Goal: Contribute content

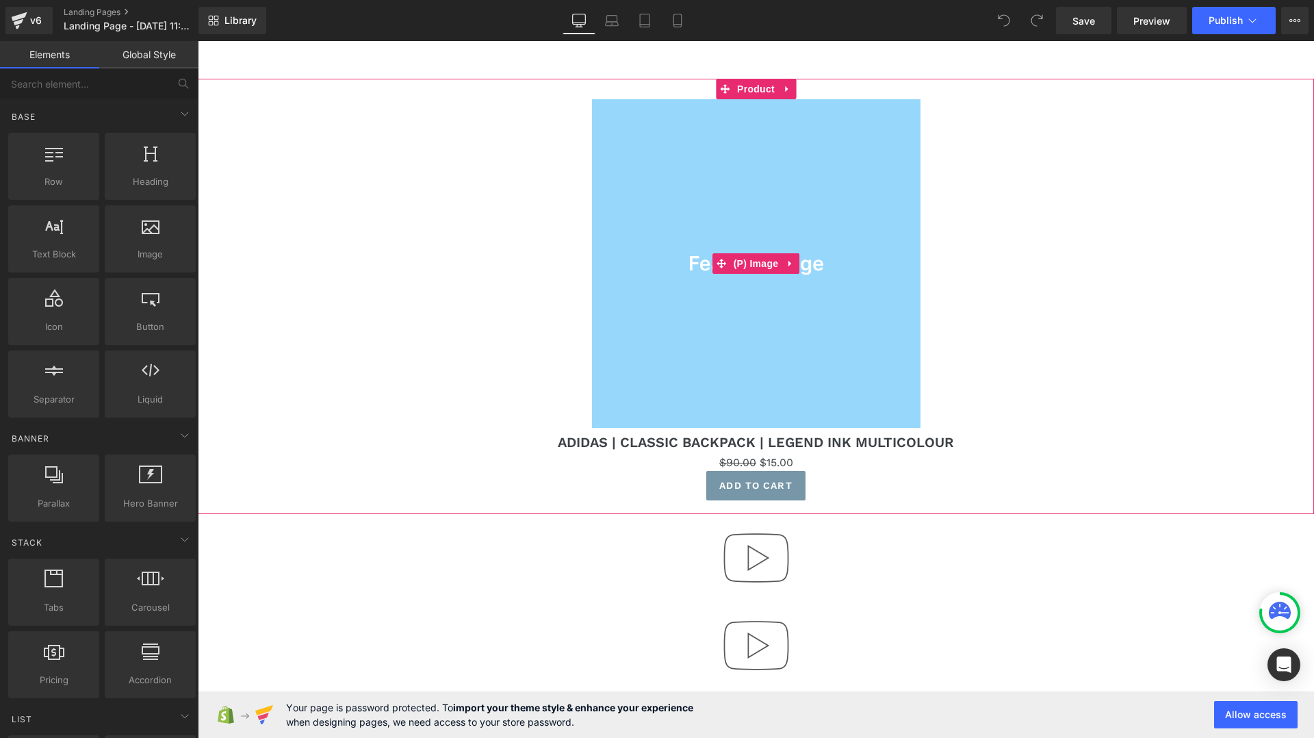
click at [507, 106] on link "Sale Off" at bounding box center [757, 263] width 548 height 329
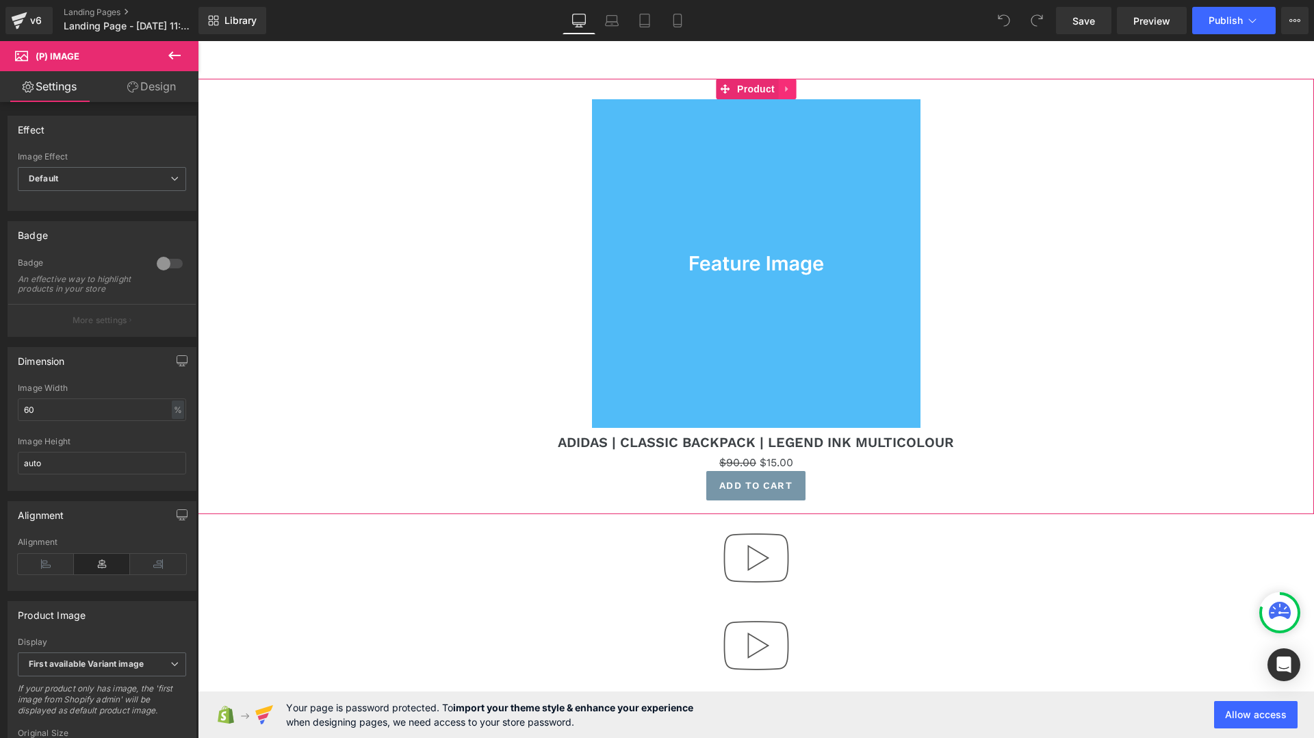
click at [787, 88] on icon at bounding box center [786, 89] width 3 height 6
click at [798, 88] on icon at bounding box center [796, 89] width 10 height 10
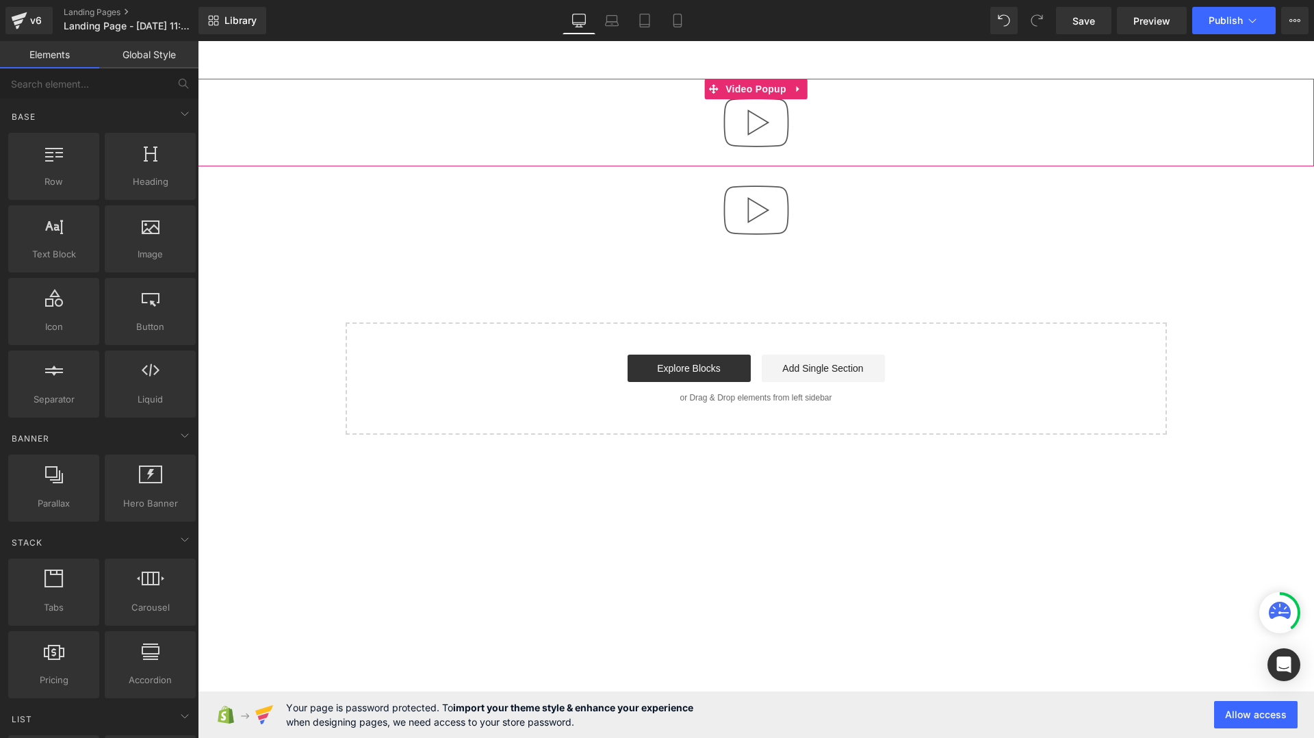
click at [666, 94] on div at bounding box center [756, 123] width 1117 height 88
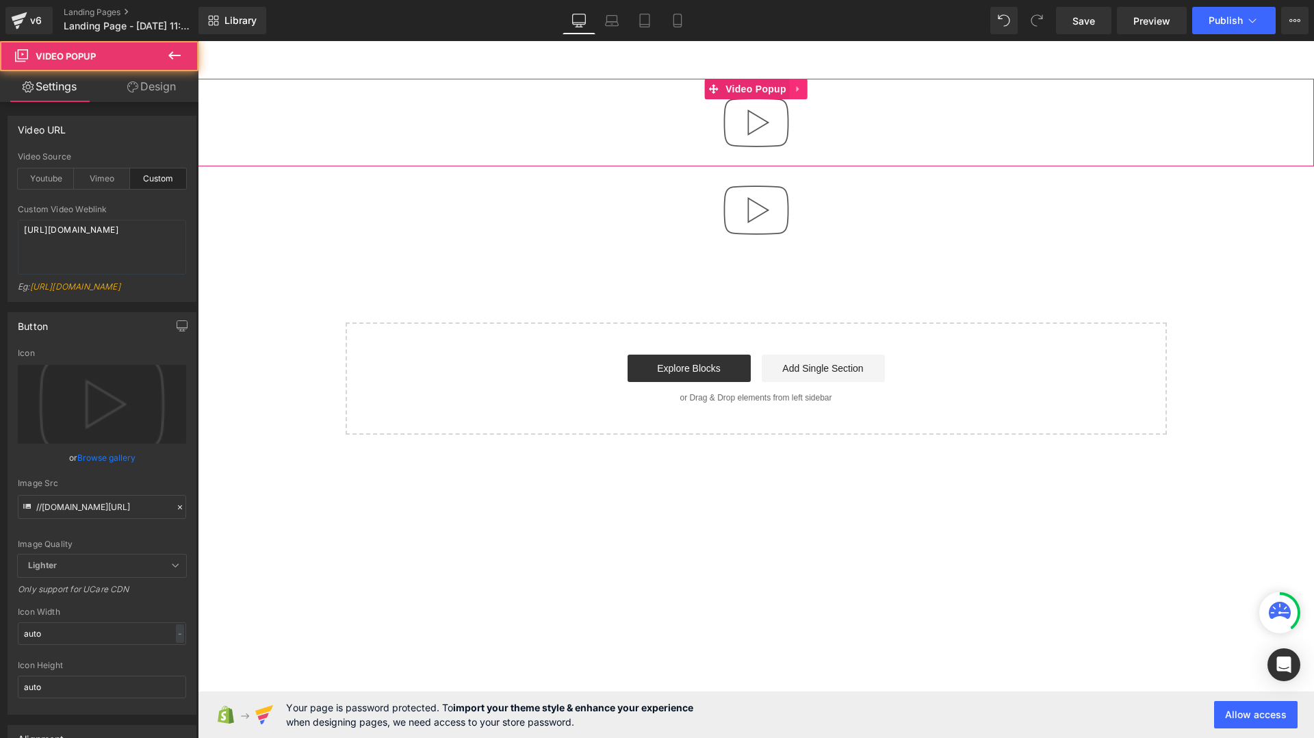
click at [793, 81] on link at bounding box center [799, 89] width 18 height 21
click at [808, 95] on link at bounding box center [808, 89] width 18 height 21
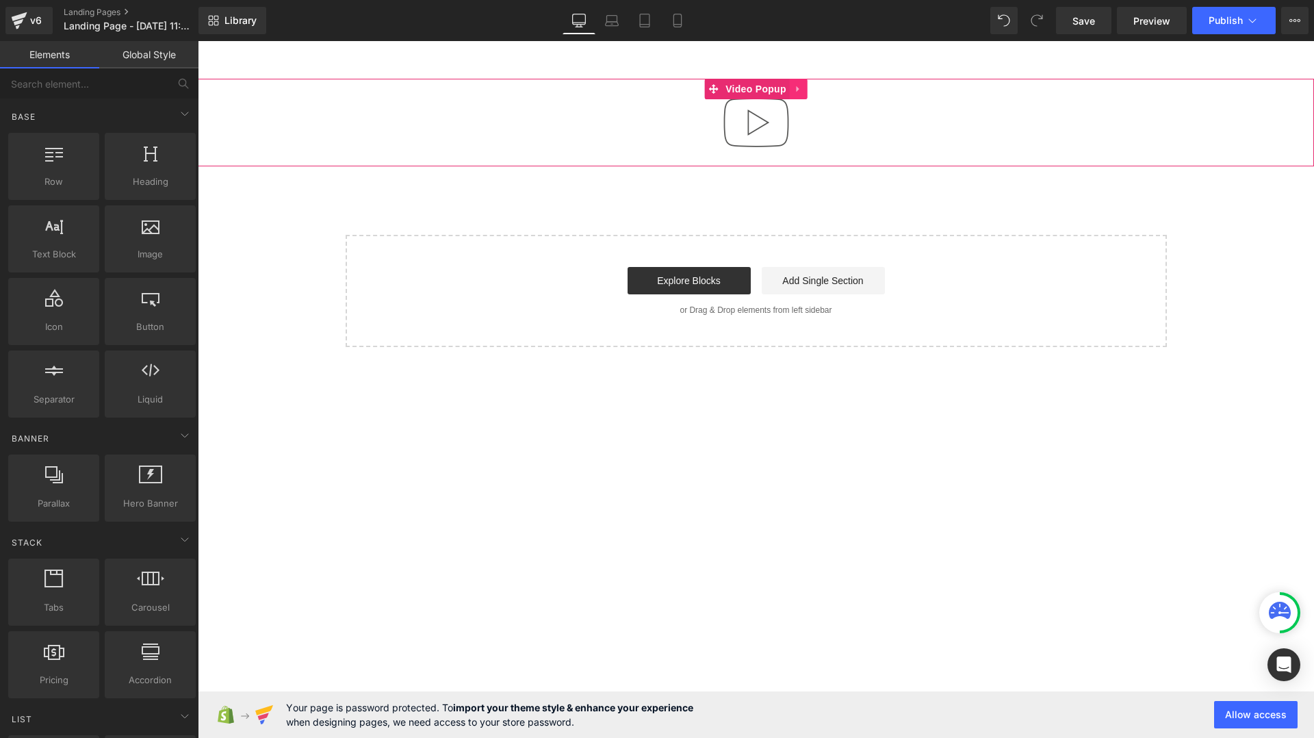
click at [800, 90] on icon at bounding box center [799, 89] width 10 height 10
click at [811, 94] on link at bounding box center [808, 89] width 18 height 21
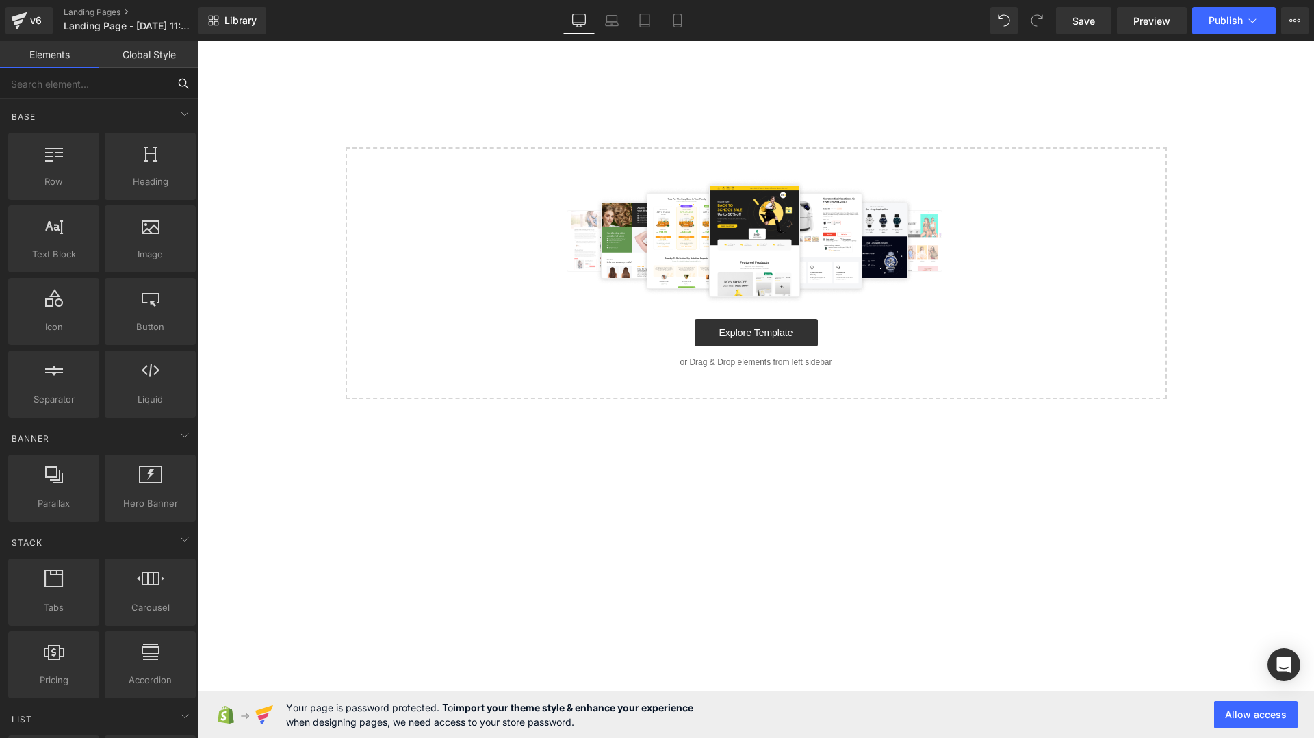
click at [79, 87] on input "text" at bounding box center [84, 83] width 168 height 30
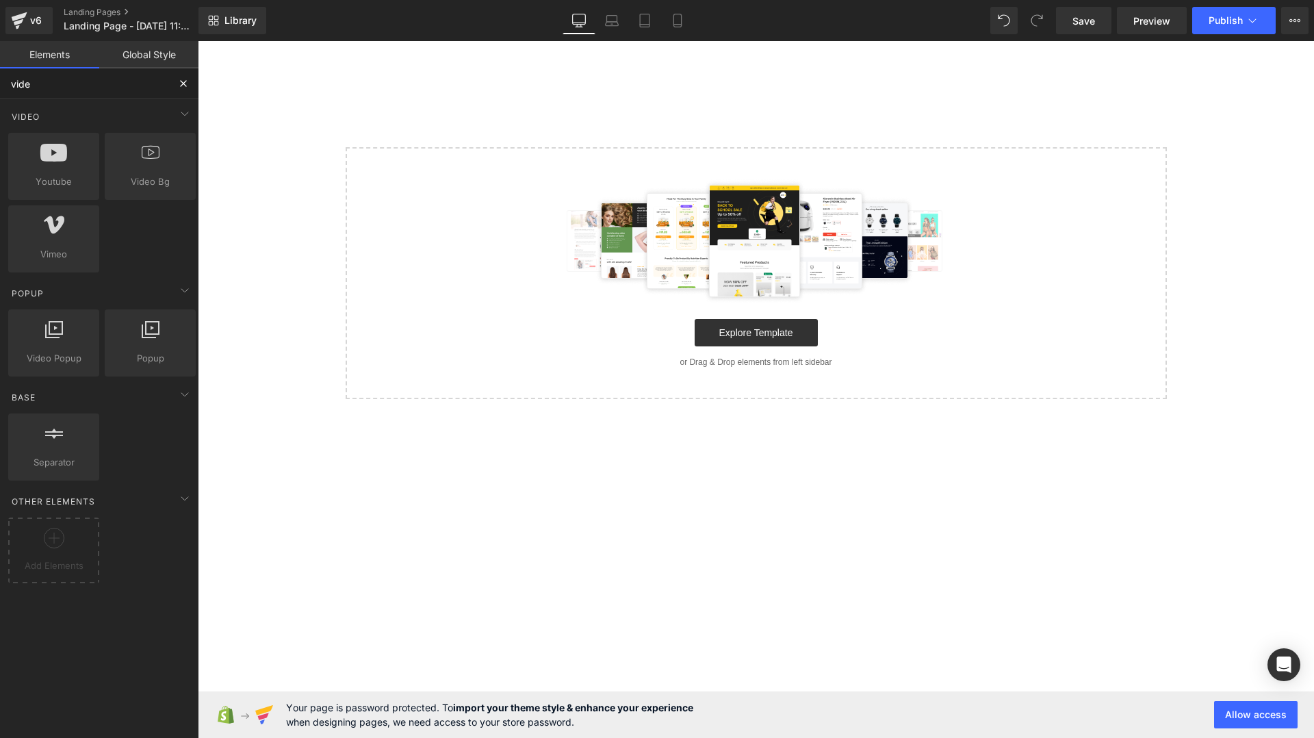
type input "video"
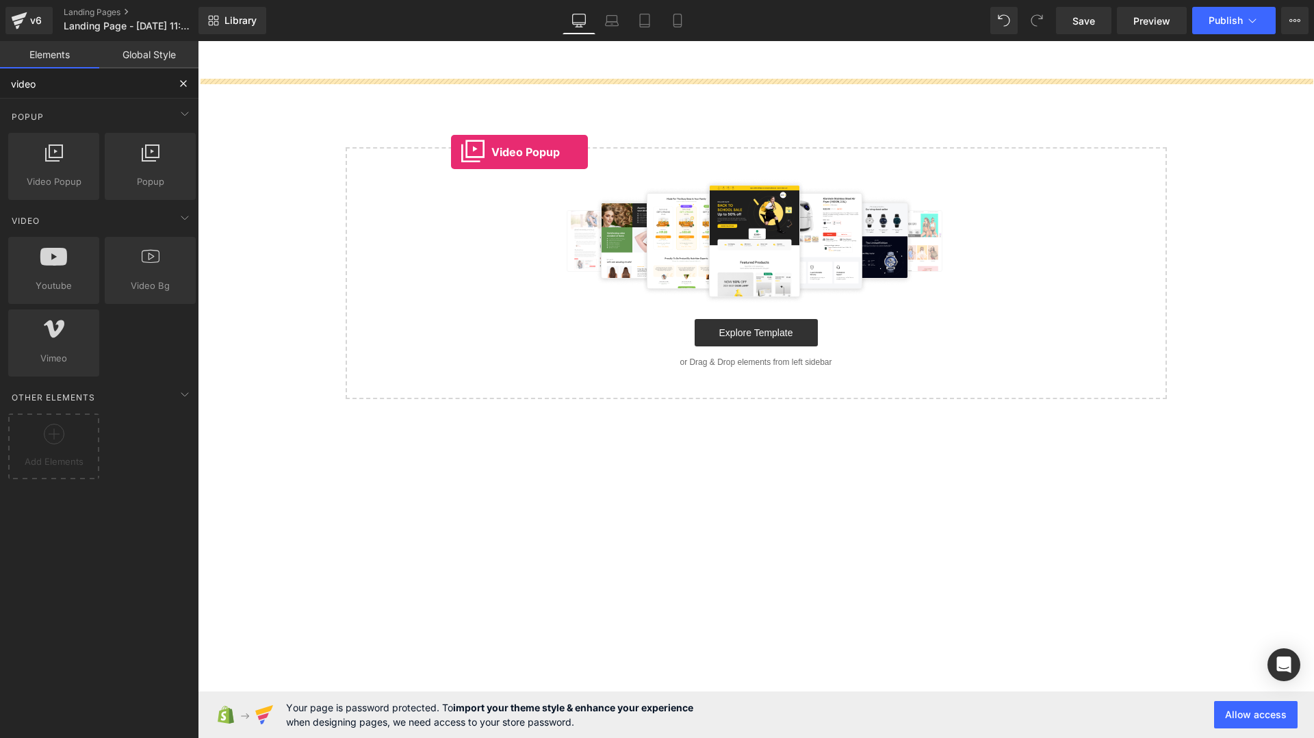
drag, startPoint x: 250, startPoint y: 207, endPoint x: 456, endPoint y: 153, distance: 212.9
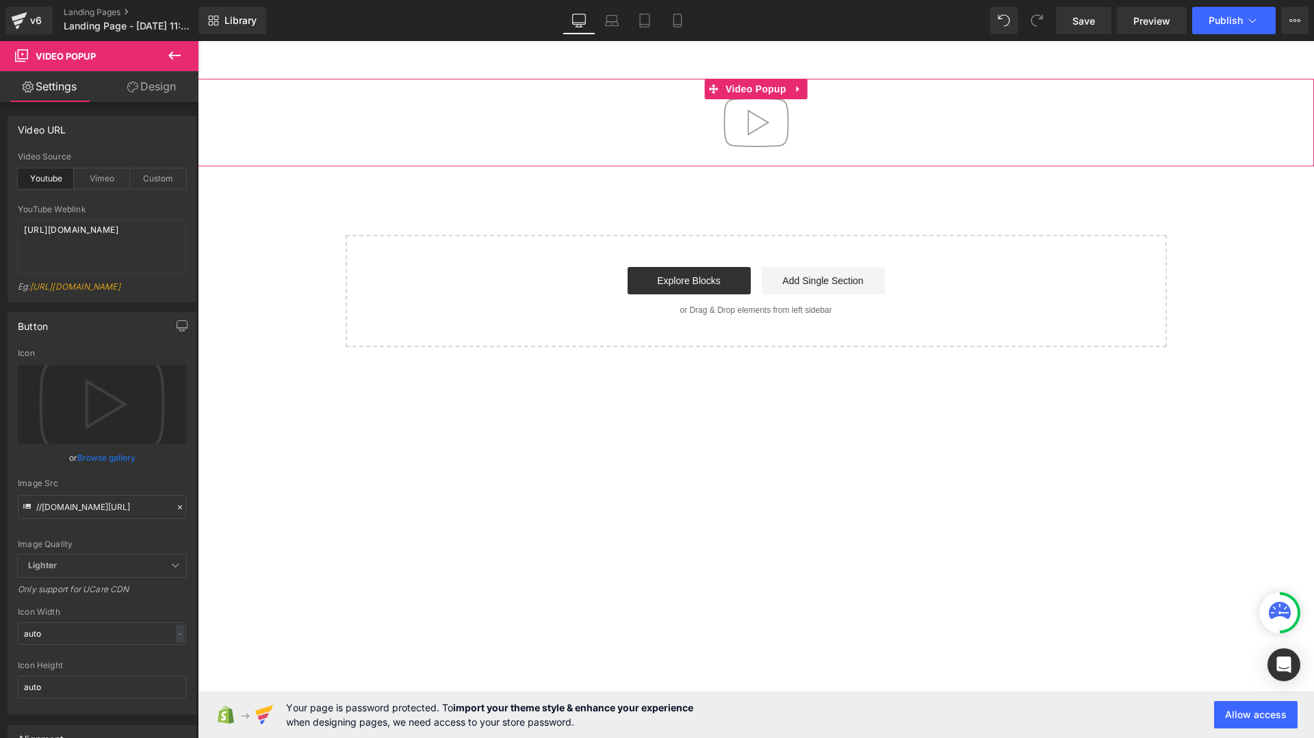
click at [740, 131] on img at bounding box center [757, 123] width 88 height 88
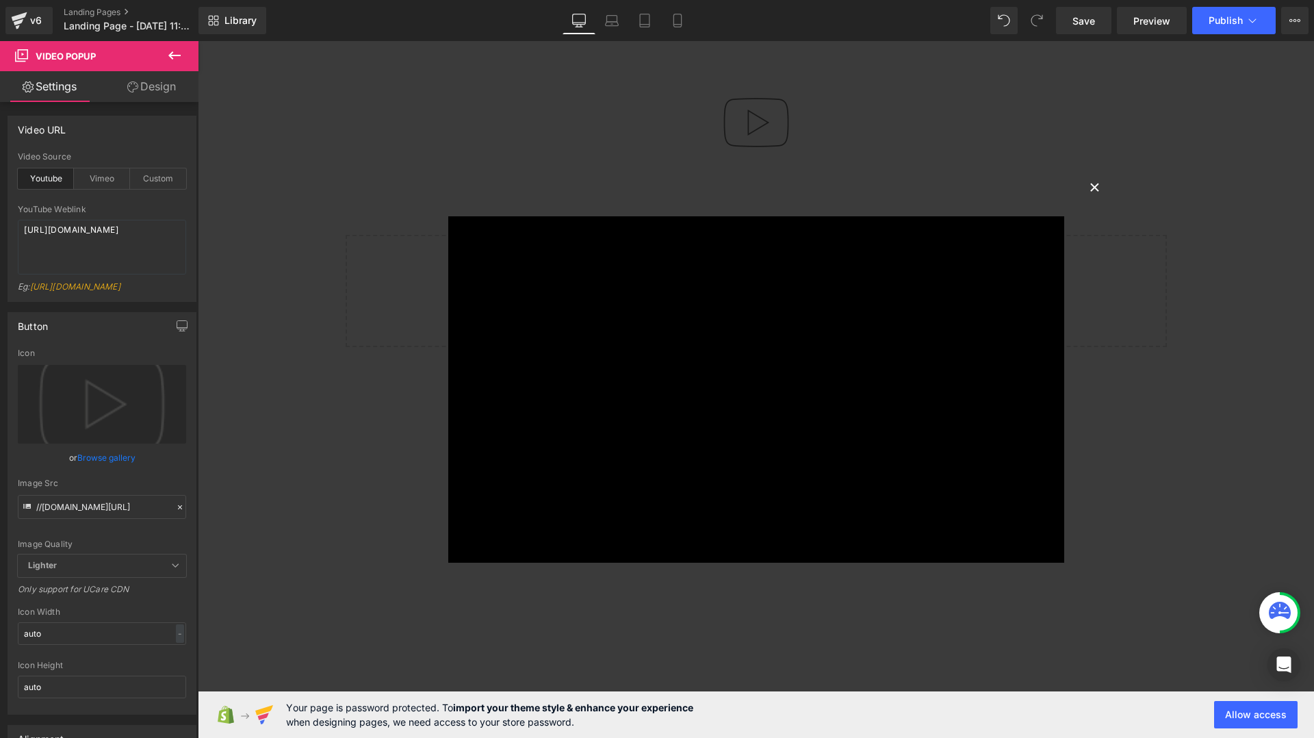
click at [1101, 185] on button "×" at bounding box center [1095, 186] width 27 height 27
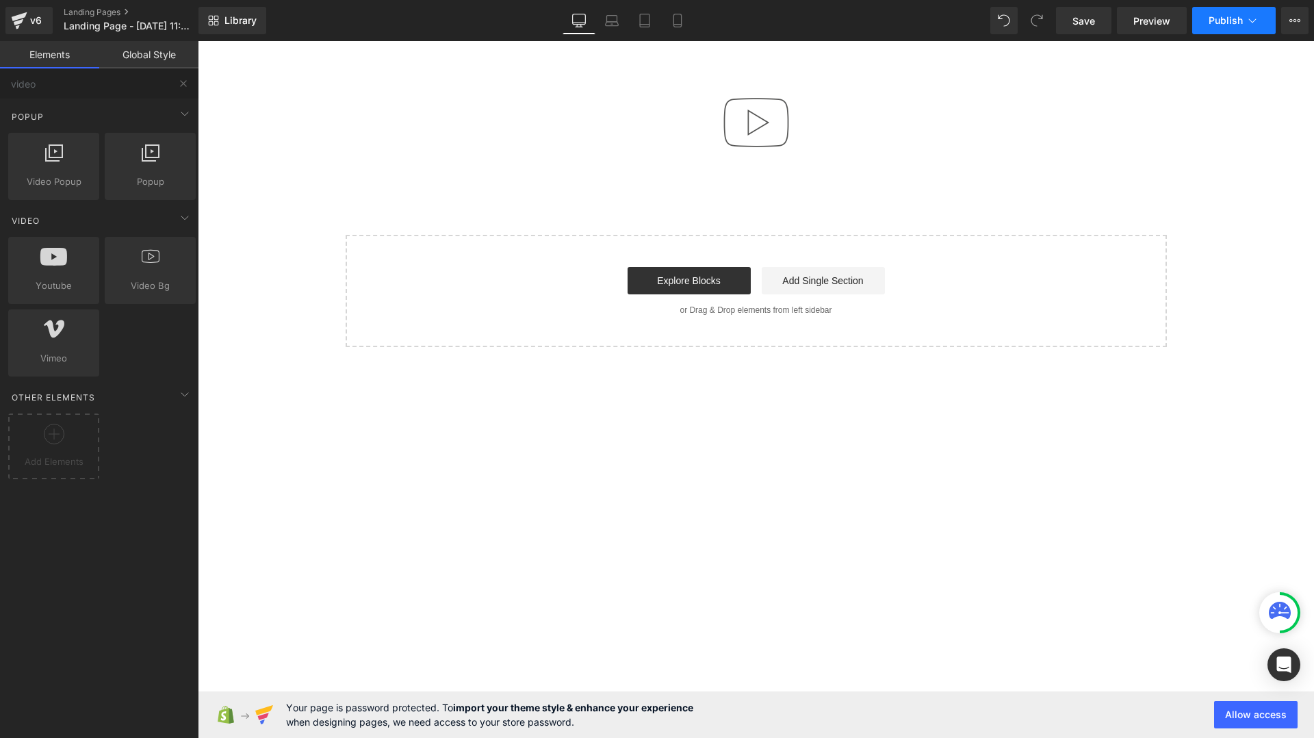
click at [1228, 22] on span "Publish" at bounding box center [1226, 20] width 34 height 11
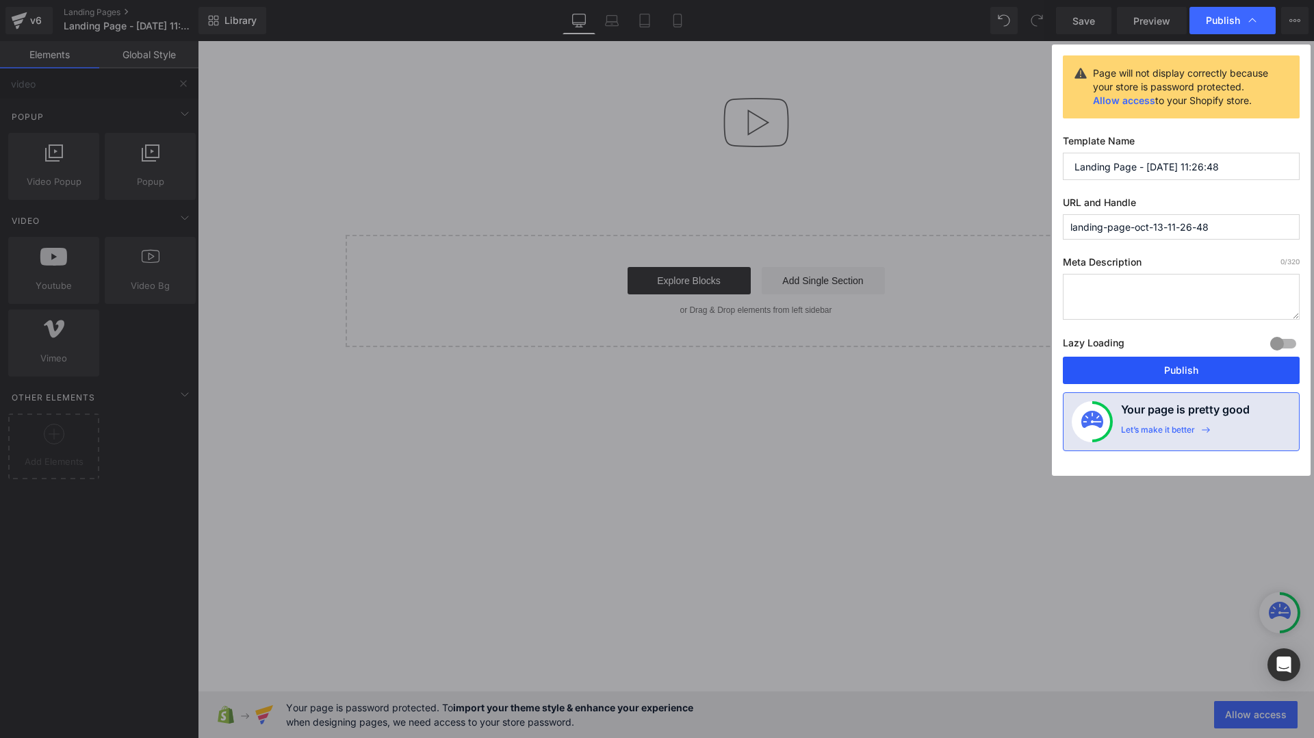
click at [1135, 362] on button "Publish" at bounding box center [1181, 370] width 237 height 27
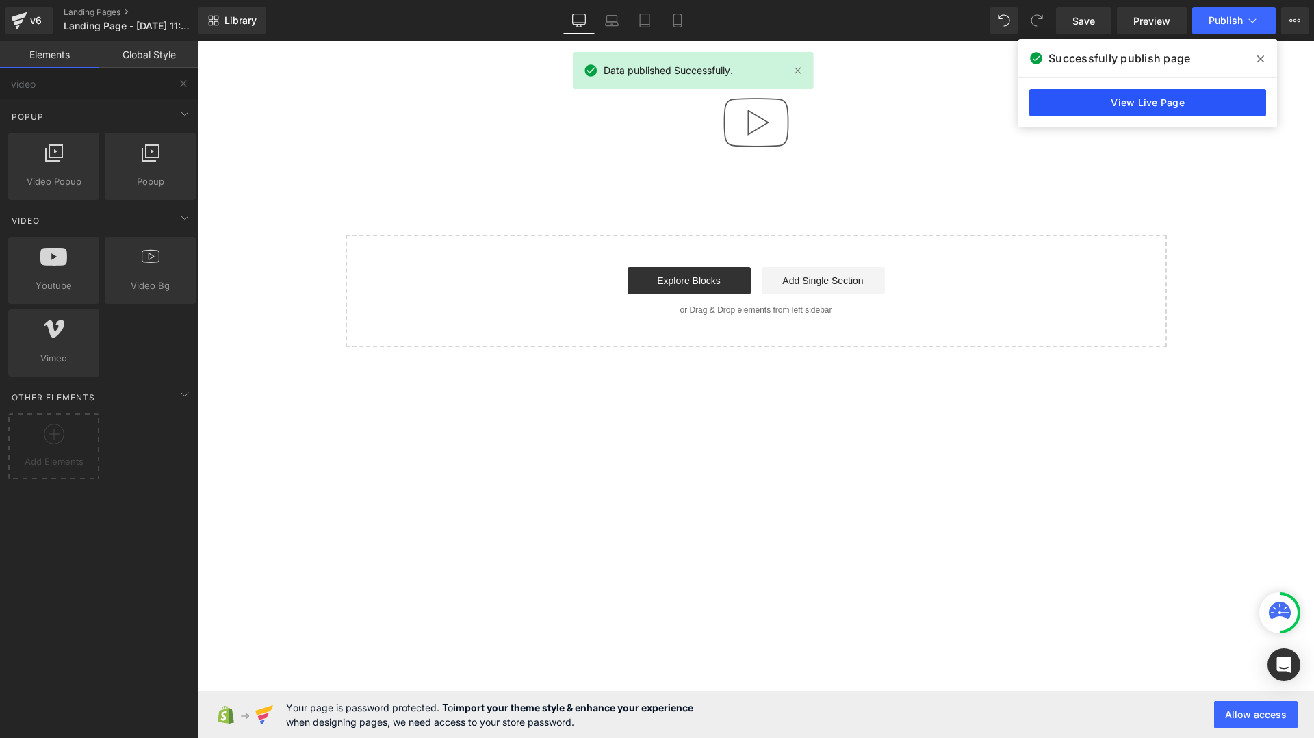
click at [1092, 106] on link "View Live Page" at bounding box center [1148, 102] width 237 height 27
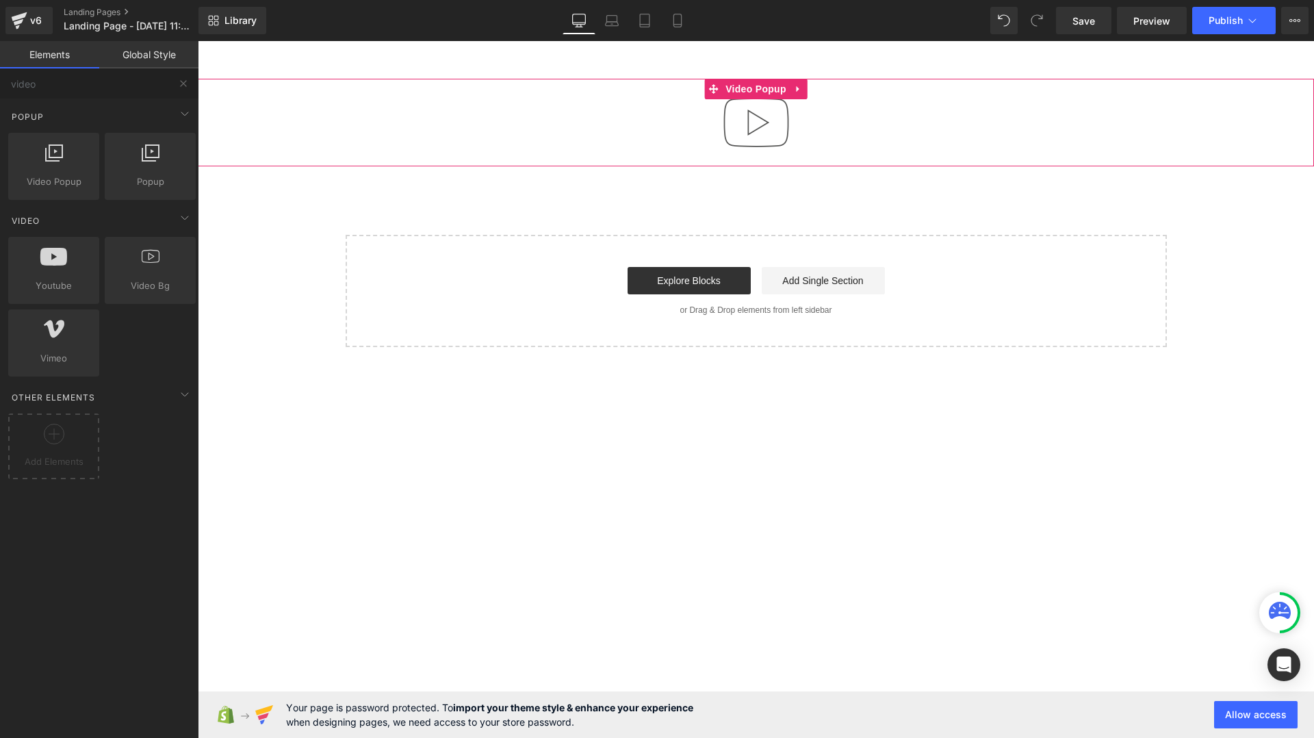
click at [507, 132] on div at bounding box center [756, 123] width 1117 height 88
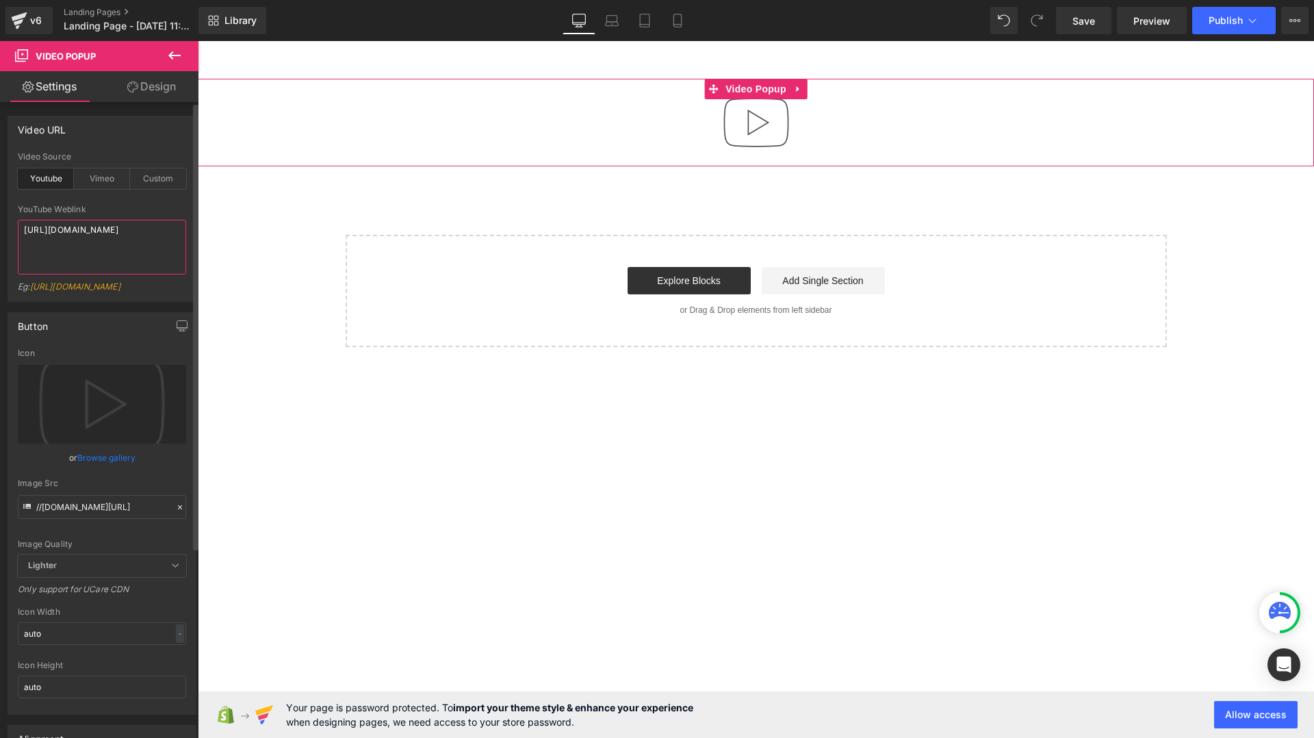
click at [58, 249] on textarea "[URL][DOMAIN_NAME]" at bounding box center [102, 247] width 168 height 55
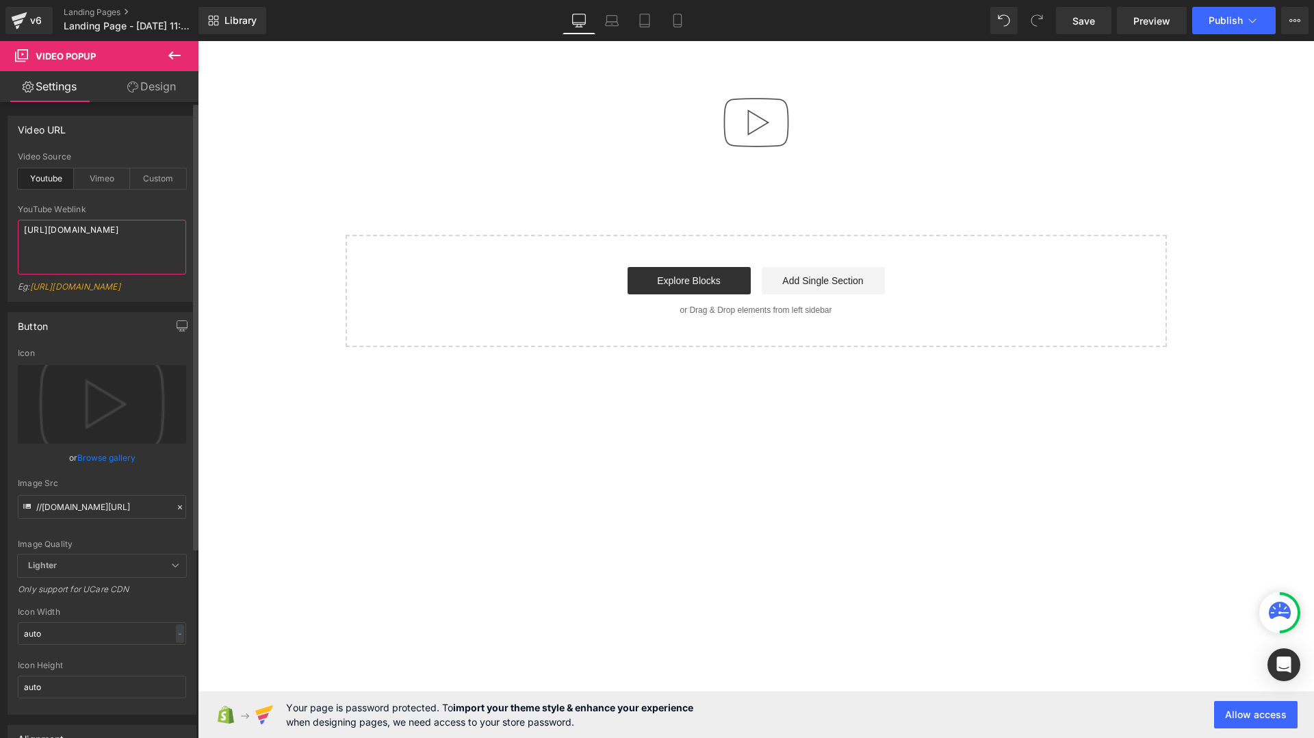
paste textarea "yXGeQtPj5xk&list=RDoCLeNaCRfWY&index=19"
type textarea "[URL][DOMAIN_NAME]"
click at [1219, 27] on button "Publish" at bounding box center [1235, 20] width 84 height 27
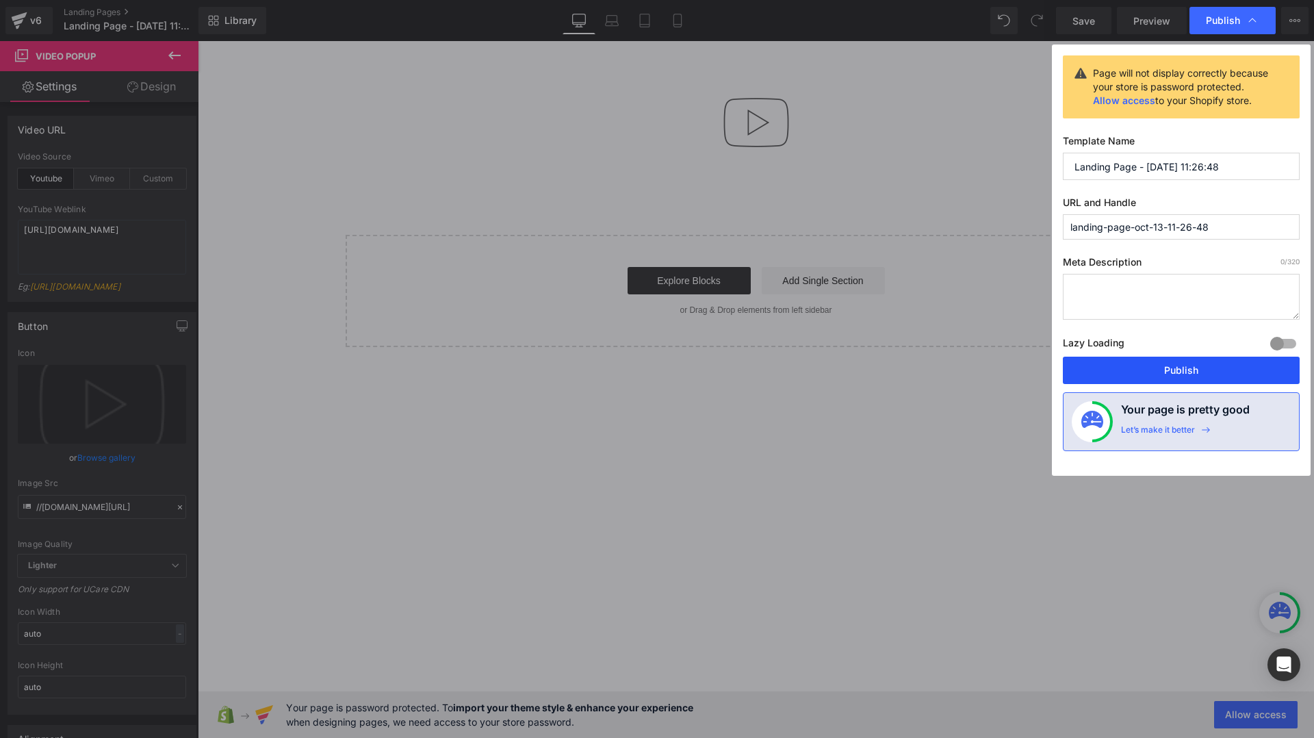
click at [1102, 374] on button "Publish" at bounding box center [1181, 370] width 237 height 27
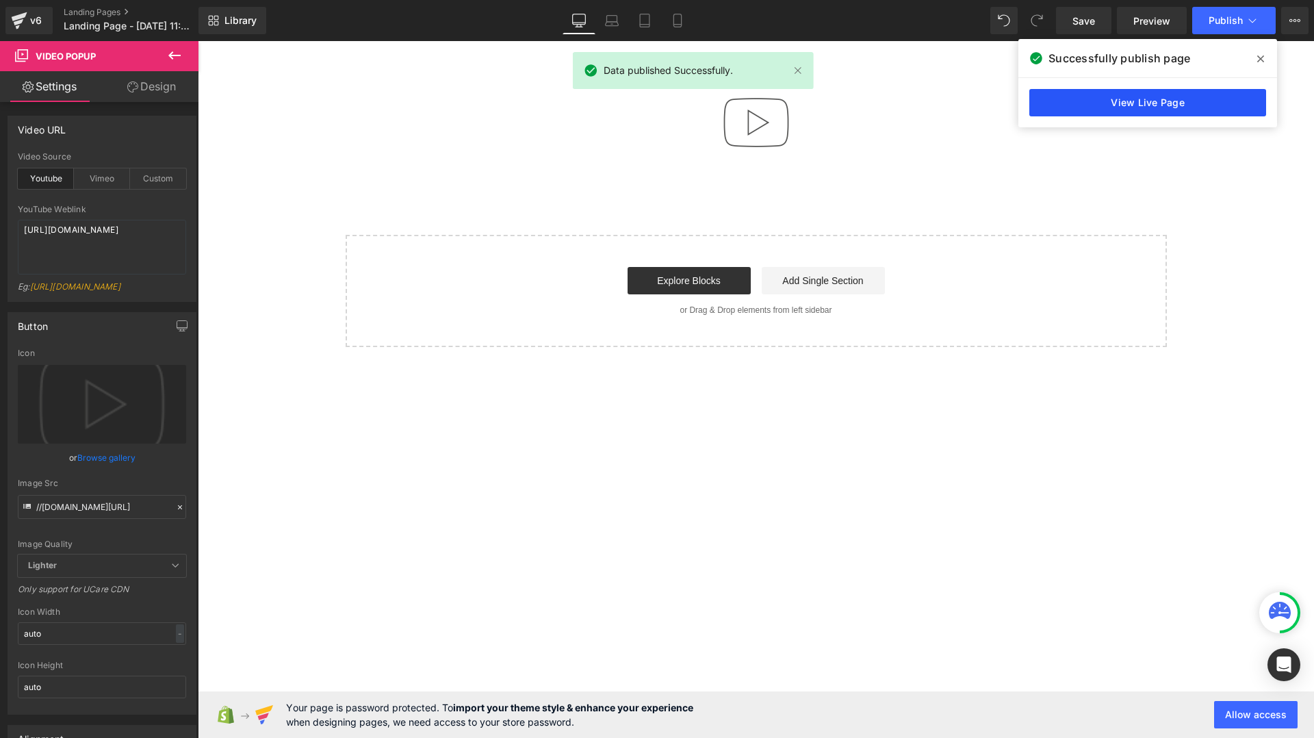
click at [1185, 105] on link "View Live Page" at bounding box center [1148, 102] width 237 height 27
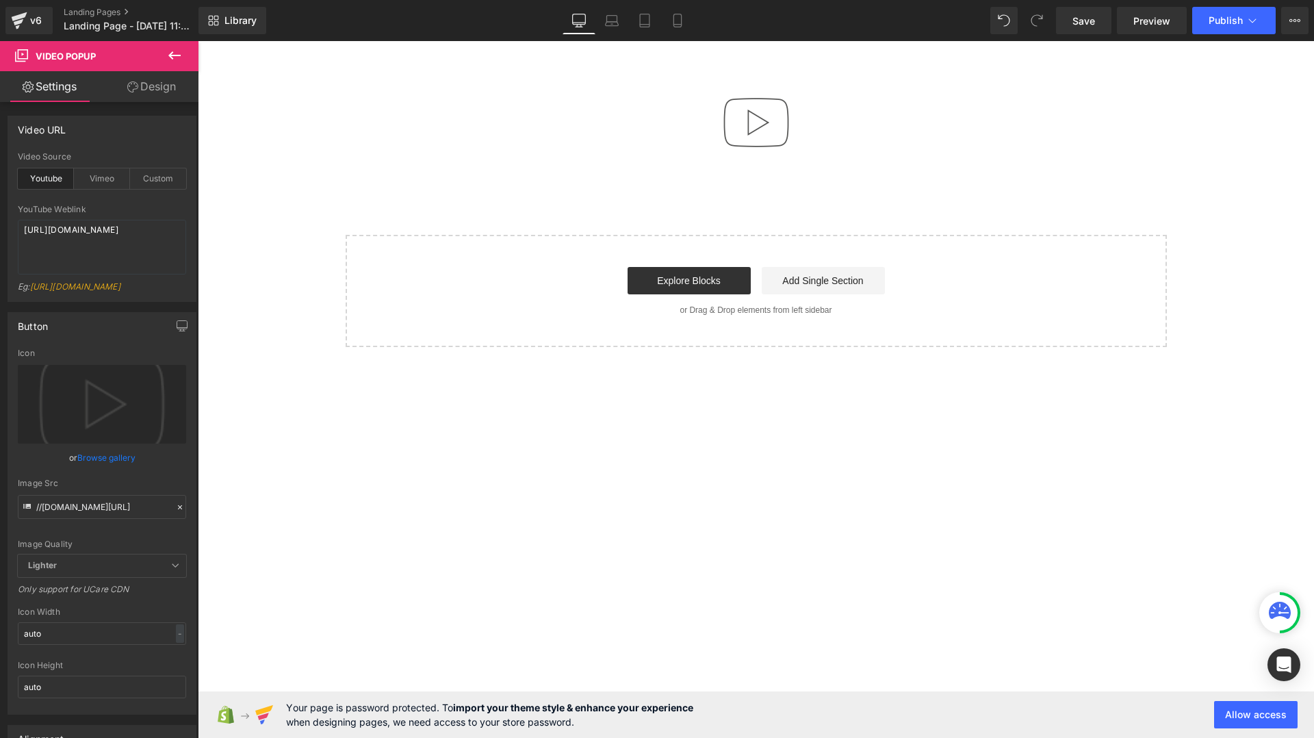
click at [1312, 26] on div "Save Preview Publish Scheduled View Live Page View with current Template Save T…" at bounding box center [1183, 20] width 264 height 27
click at [1305, 23] on button "View Live Page View with current Template Save Template to Library Schedule Pub…" at bounding box center [1294, 20] width 27 height 27
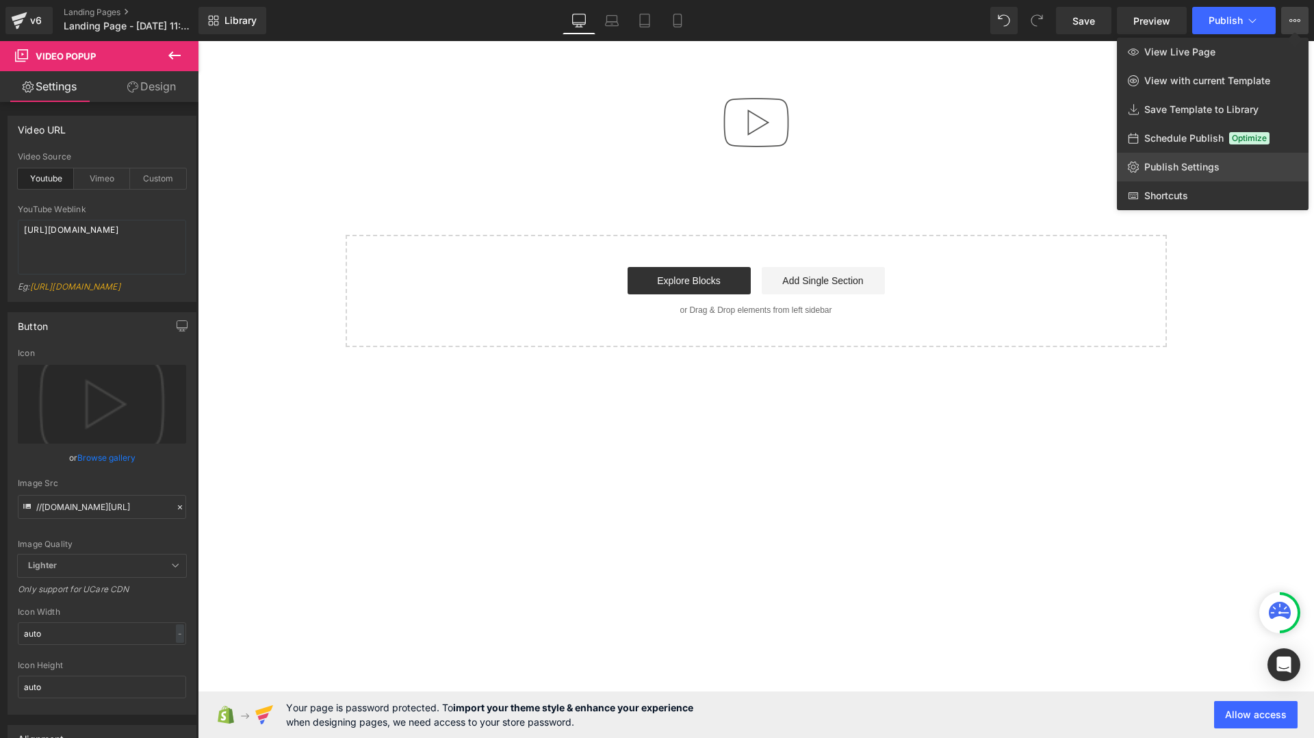
click at [1164, 166] on span "Publish Settings" at bounding box center [1182, 167] width 75 height 12
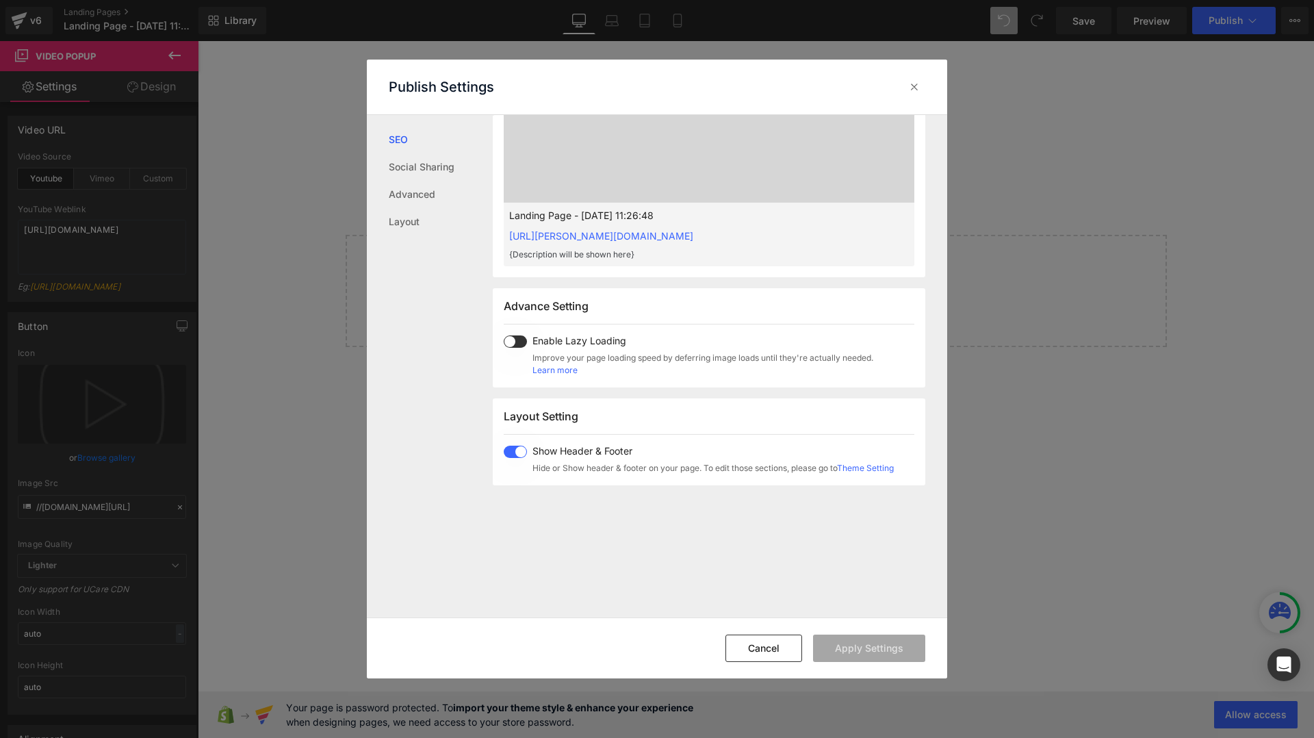
scroll to position [678, 0]
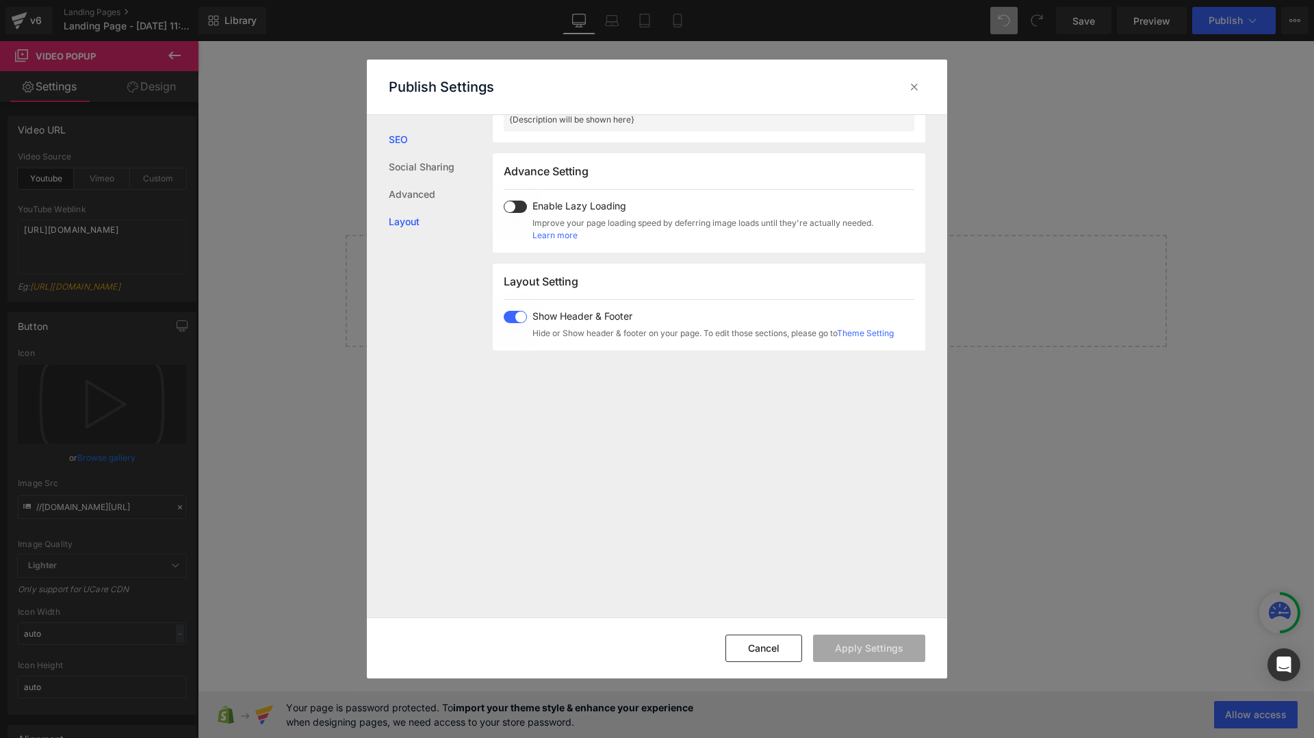
click at [412, 218] on link "Layout" at bounding box center [441, 221] width 104 height 27
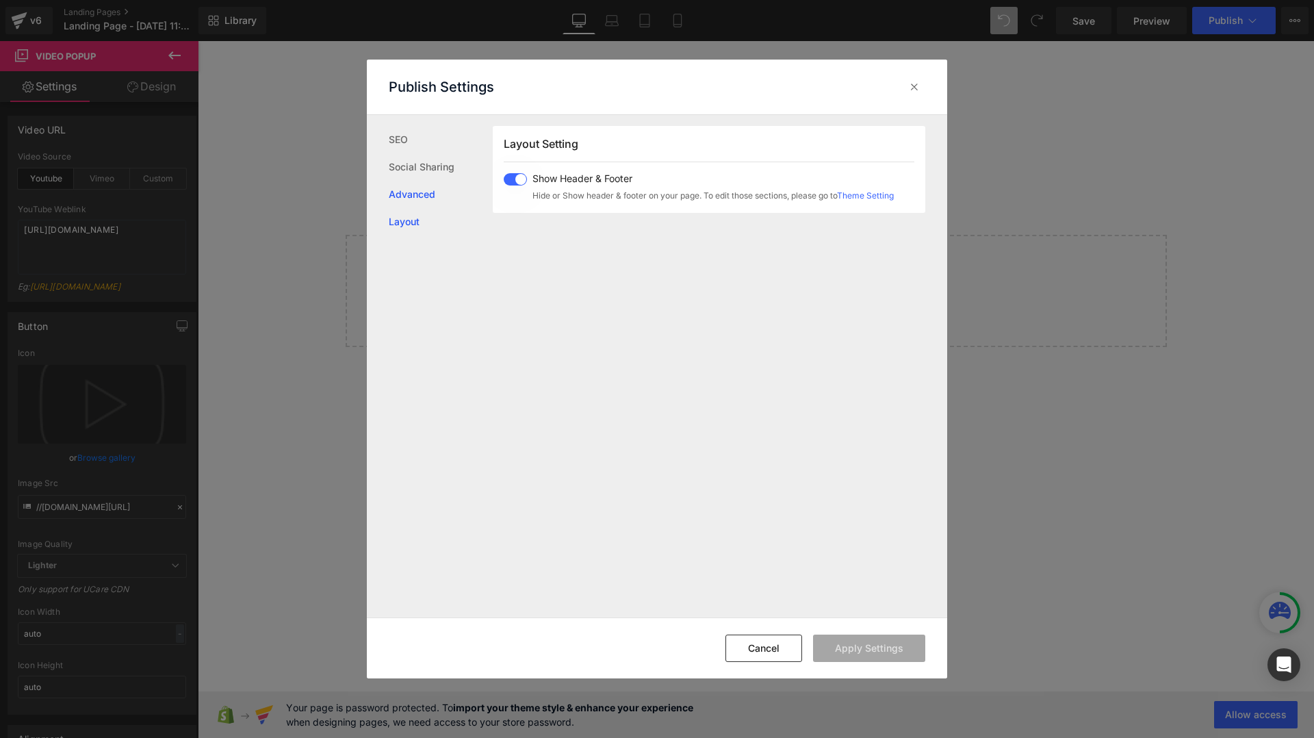
click at [420, 195] on link "Advanced" at bounding box center [441, 194] width 104 height 27
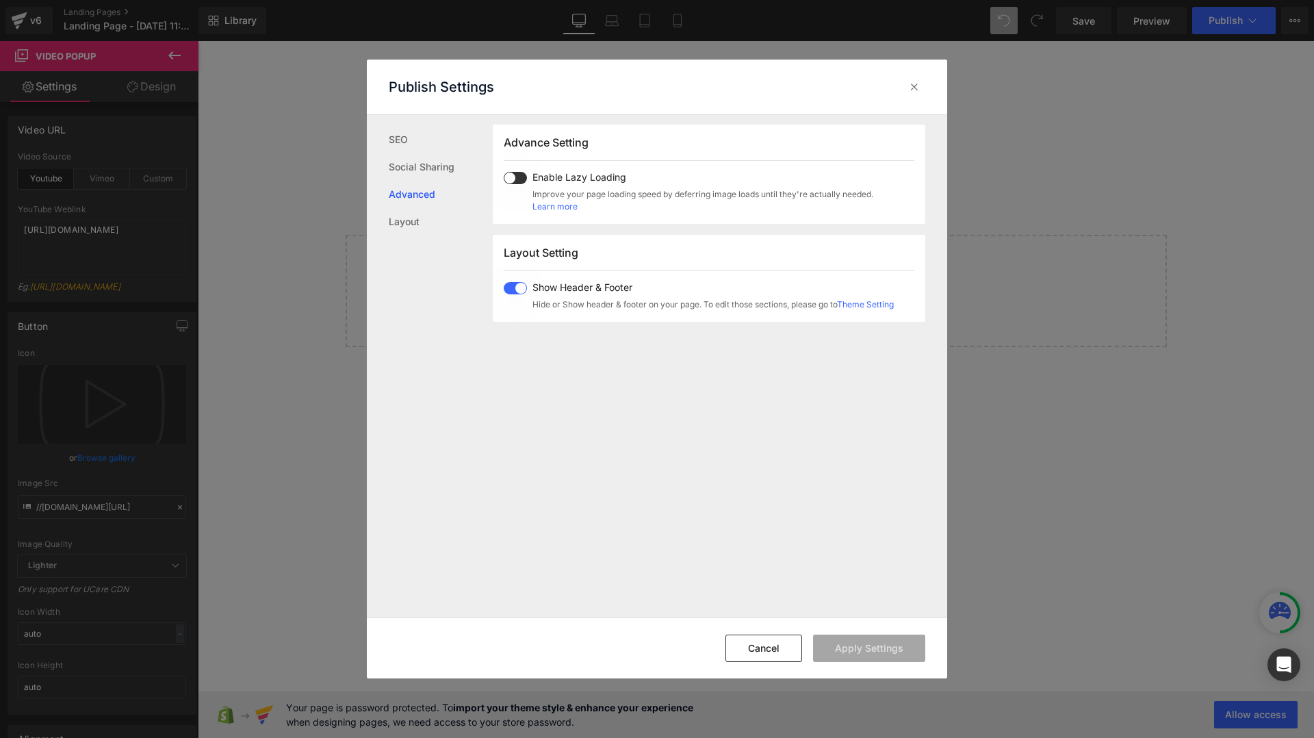
scroll to position [706, 0]
click at [867, 304] on link "Theme Setting" at bounding box center [865, 305] width 57 height 10
click at [908, 84] on icon at bounding box center [915, 87] width 14 height 14
